Goal: Task Accomplishment & Management: Complete application form

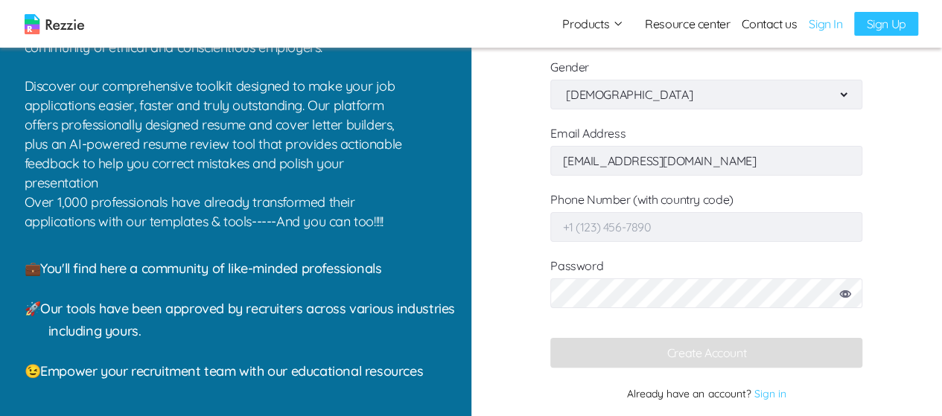
scroll to position [203, 0]
click at [769, 229] on input "Phone Number (with country code)" at bounding box center [707, 227] width 312 height 30
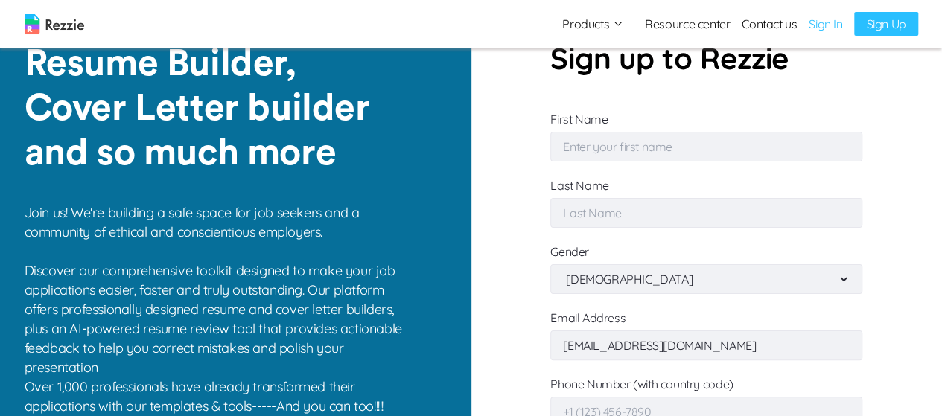
scroll to position [0, 0]
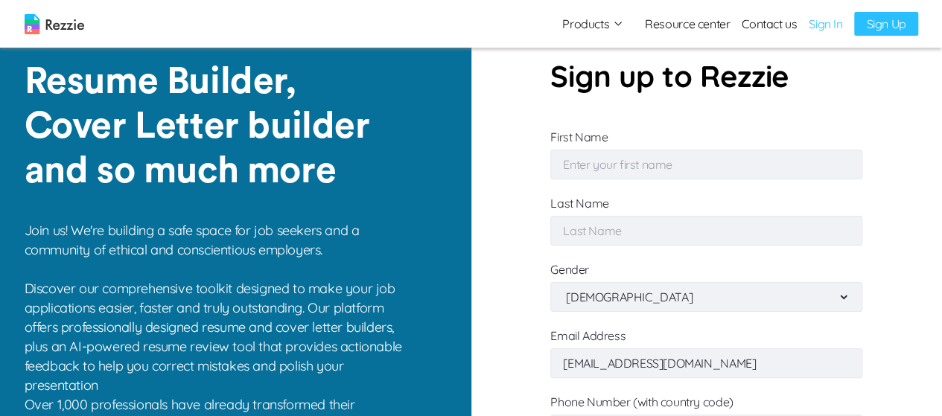
click at [791, 167] on input "First Name" at bounding box center [707, 165] width 312 height 30
click at [665, 162] on input "DBA" at bounding box center [707, 165] width 312 height 30
type input "DBA Testing 10"
click at [638, 235] on input "Last Name" at bounding box center [707, 231] width 312 height 30
paste input "DBA Testing 10"
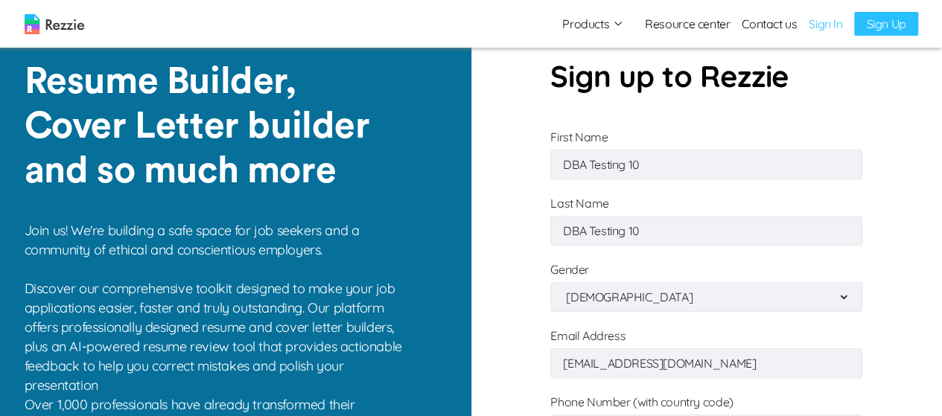
click at [628, 237] on input "DBA Testing 10" at bounding box center [707, 231] width 312 height 30
click at [669, 229] on input "DBA Testing 10" at bounding box center [707, 231] width 312 height 30
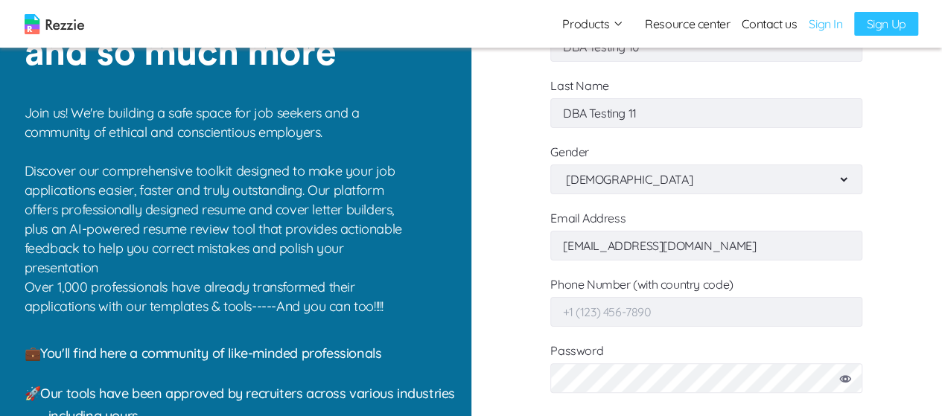
scroll to position [173, 0]
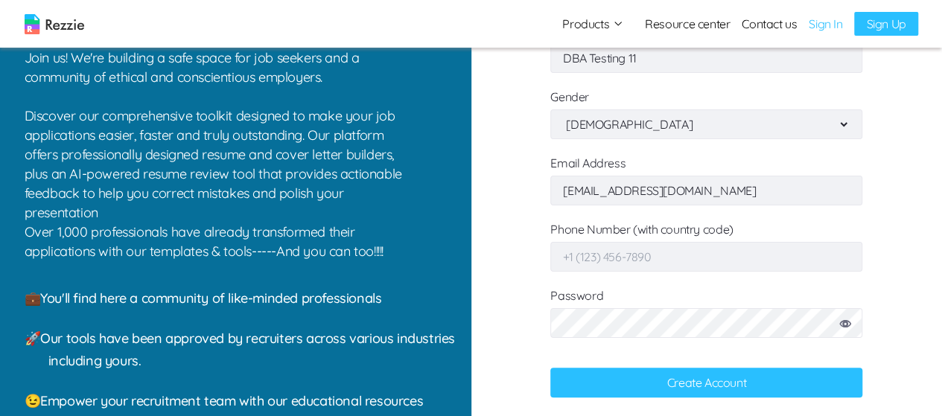
type input "DBA Testing 11"
click at [716, 193] on input "[EMAIL_ADDRESS][DOMAIN_NAME]" at bounding box center [707, 191] width 312 height 30
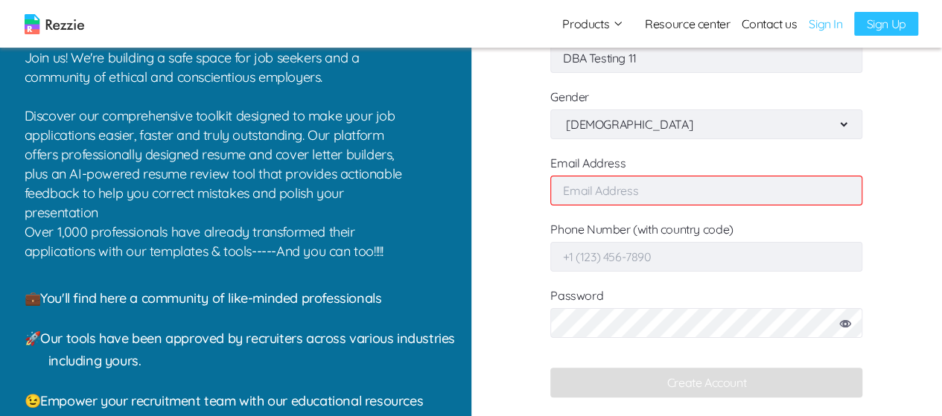
click at [753, 193] on input "Email Address" at bounding box center [707, 191] width 312 height 30
paste input "[EMAIL_ADDRESS][DOMAIN_NAME]"
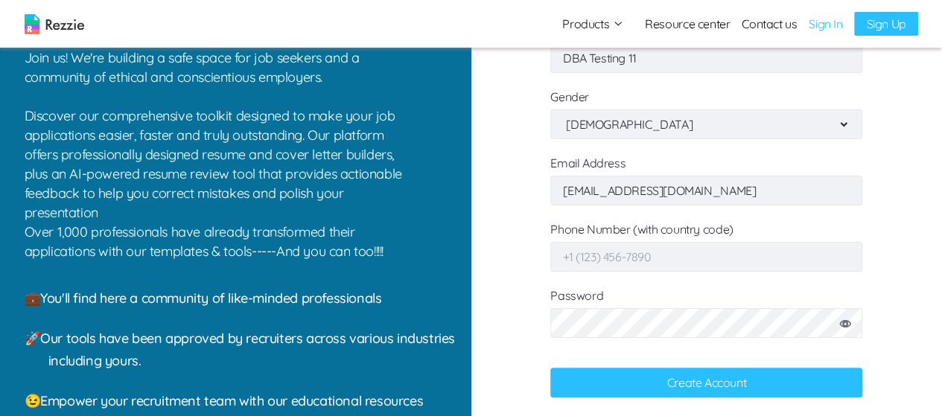
type input "[EMAIL_ADDRESS][DOMAIN_NAME]"
click at [776, 253] on input "Phone Number (with country code)" at bounding box center [707, 257] width 312 height 30
type input "[PHONE_NUMBER]"
click at [848, 323] on icon at bounding box center [846, 323] width 12 height 7
click at [847, 323] on icon at bounding box center [846, 323] width 12 height 7
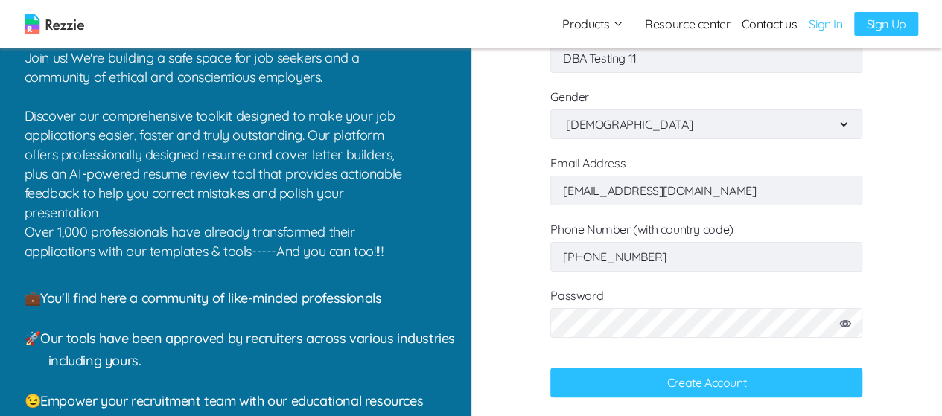
click at [758, 389] on button "Create Account" at bounding box center [707, 383] width 312 height 30
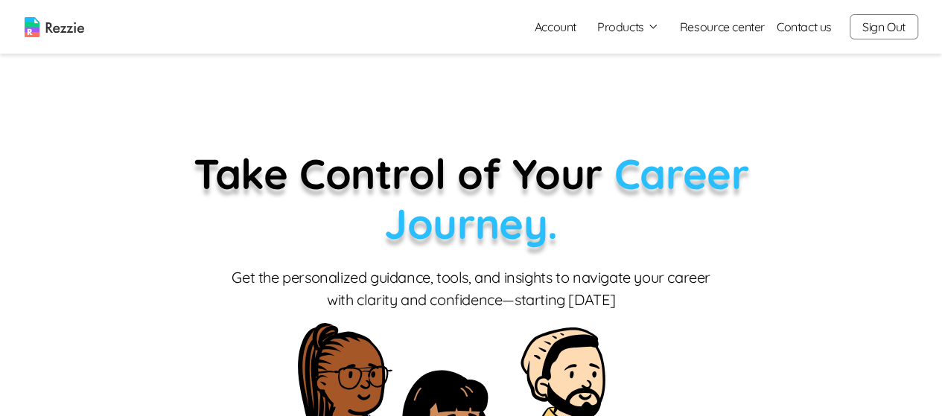
click at [557, 32] on link "Account" at bounding box center [556, 27] width 66 height 30
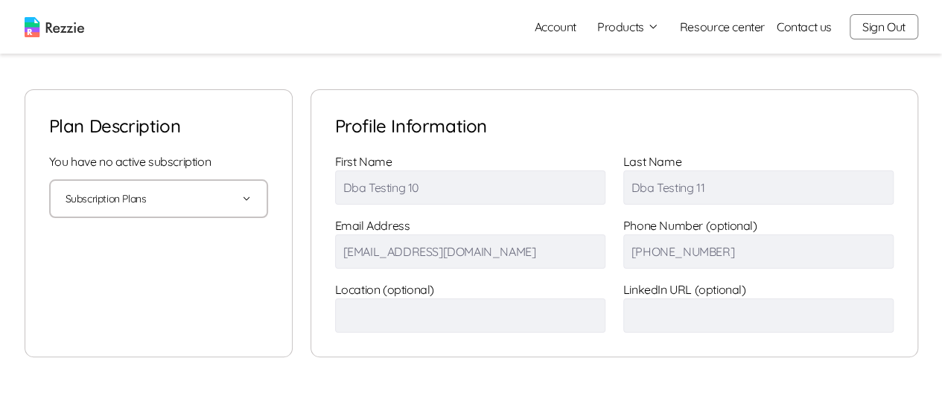
click at [635, 28] on button "Products" at bounding box center [629, 27] width 62 height 18
click at [702, 55] on link "Resume & Cover Letter Builder" at bounding box center [645, 56] width 183 height 30
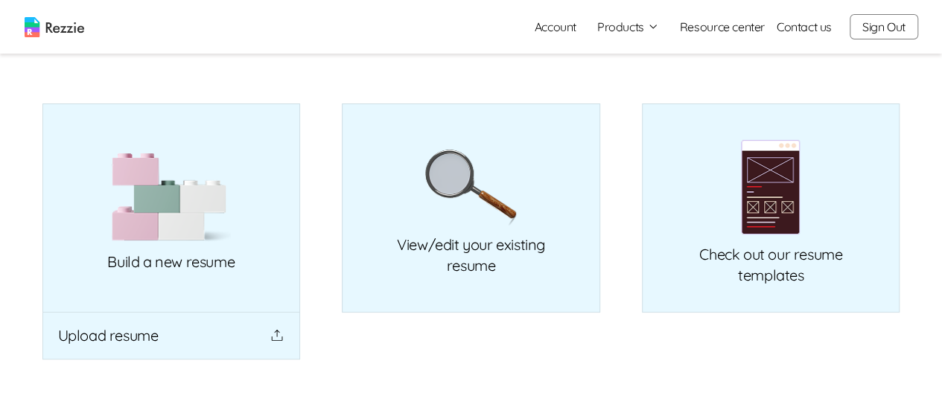
scroll to position [119, 0]
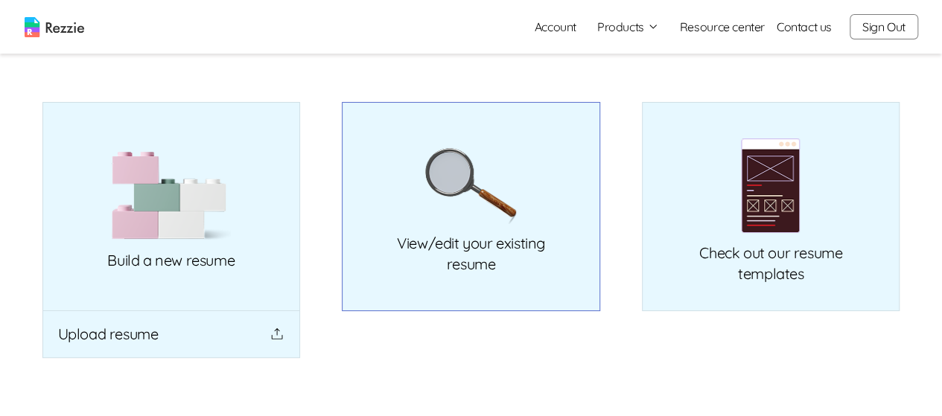
click at [538, 241] on p "View/edit your existing resume" at bounding box center [471, 254] width 148 height 42
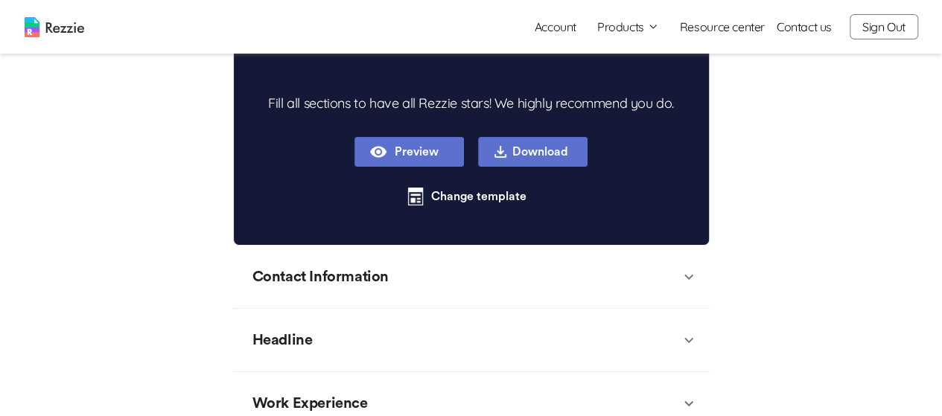
scroll to position [293, 0]
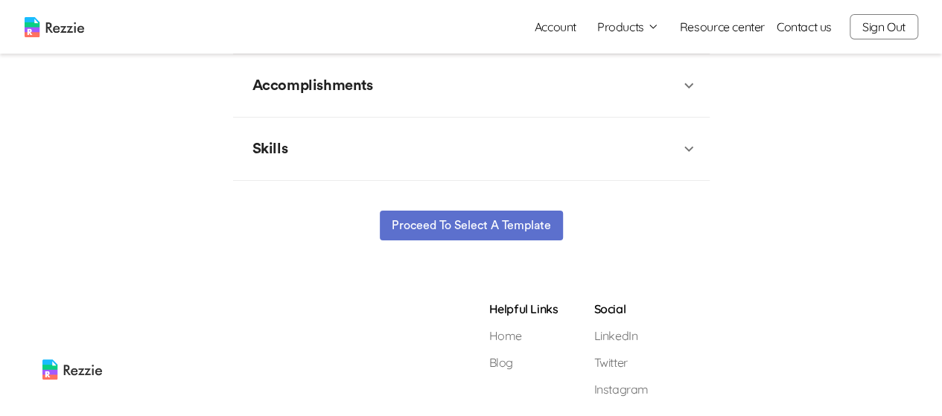
type textarea "x"
click at [530, 224] on button "Proceed to select a template" at bounding box center [471, 226] width 183 height 30
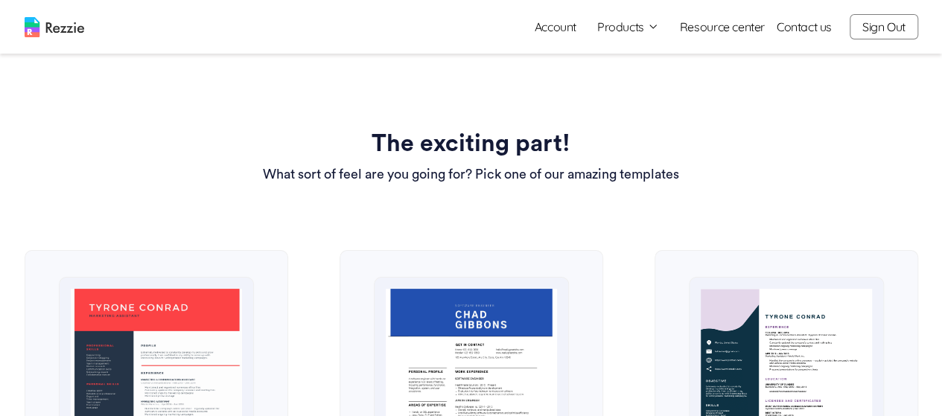
click at [891, 34] on button "Sign Out" at bounding box center [884, 26] width 69 height 25
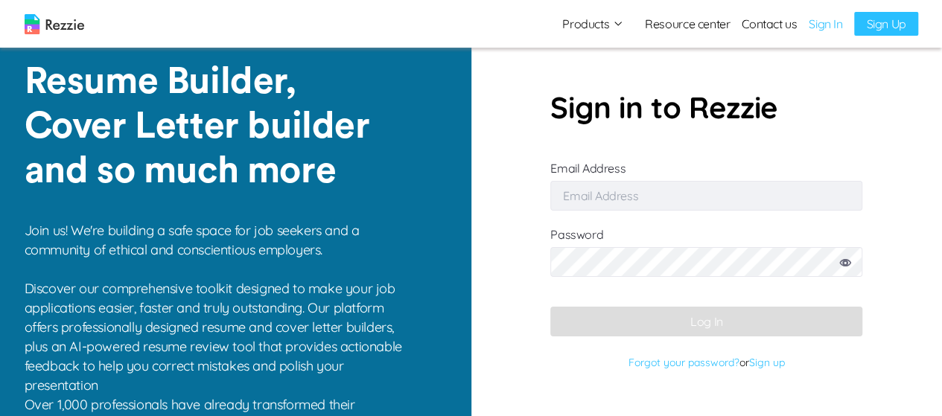
type input "[EMAIL_ADDRESS][DOMAIN_NAME]"
